Goal: Book appointment/travel/reservation

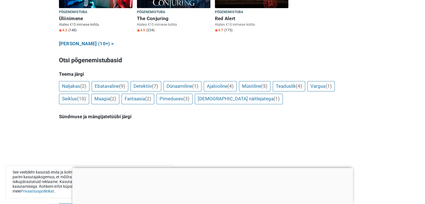
scroll to position [446, 0]
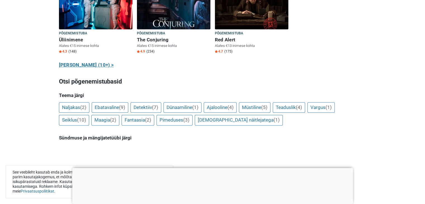
click at [73, 61] on link "Näita kõiki (10+) >" at bounding box center [86, 64] width 55 height 7
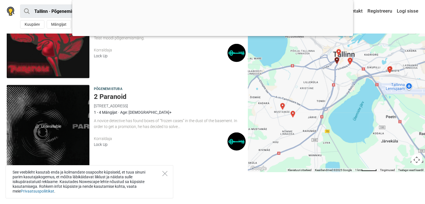
scroll to position [1522, 0]
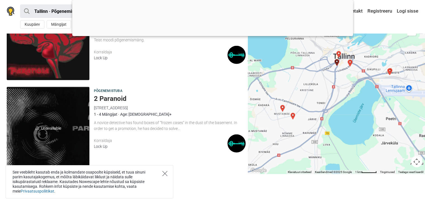
click at [163, 172] on icon "Close" at bounding box center [164, 173] width 5 height 5
